Goal: Task Accomplishment & Management: Manage account settings

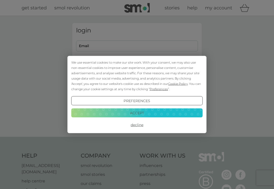
click at [149, 111] on button "Accept" at bounding box center [136, 112] width 131 height 9
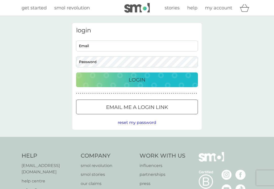
click at [109, 46] on input "Email" at bounding box center [137, 46] width 122 height 11
type input "[PERSON_NAME][EMAIL_ADDRESS][DOMAIN_NAME]"
click at [137, 80] on button "Login" at bounding box center [137, 80] width 122 height 15
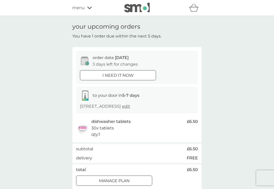
click at [133, 73] on p "i need it now" at bounding box center [118, 75] width 31 height 7
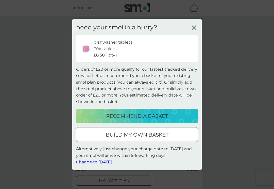
click at [195, 26] on icon at bounding box center [194, 28] width 8 height 8
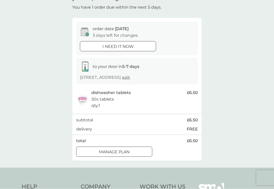
scroll to position [29, 0]
click at [130, 75] on span "edit" at bounding box center [126, 77] width 8 height 5
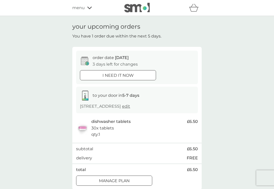
click at [128, 73] on p "i need it now" at bounding box center [118, 75] width 31 height 7
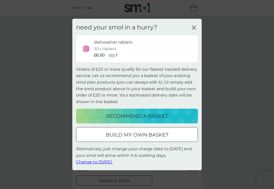
click at [112, 162] on span "Change to [DATE]." at bounding box center [94, 162] width 37 height 5
